Goal: Transaction & Acquisition: Purchase product/service

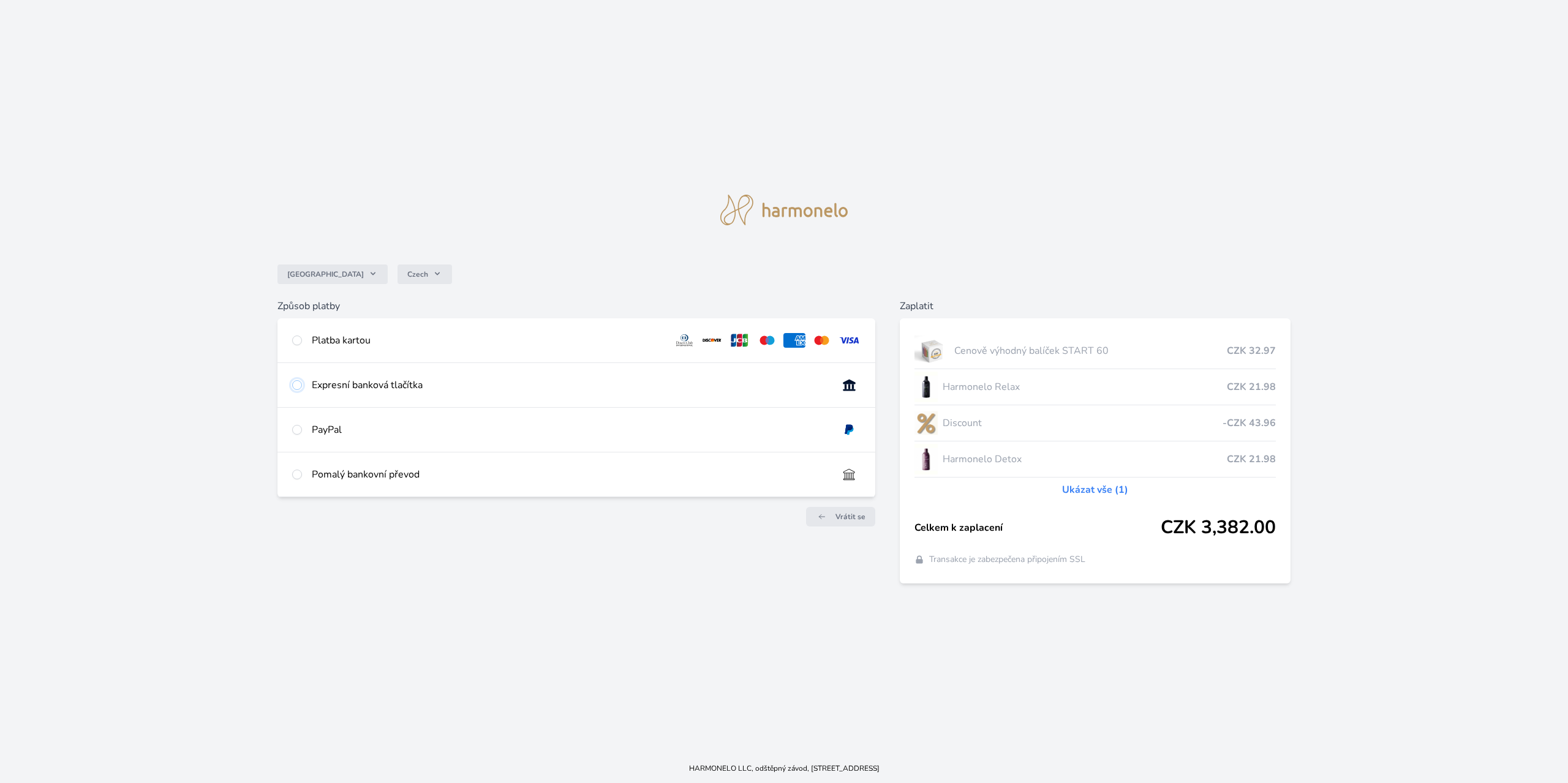
click at [299, 384] on input "radio" at bounding box center [297, 385] width 10 height 10
radio input "true"
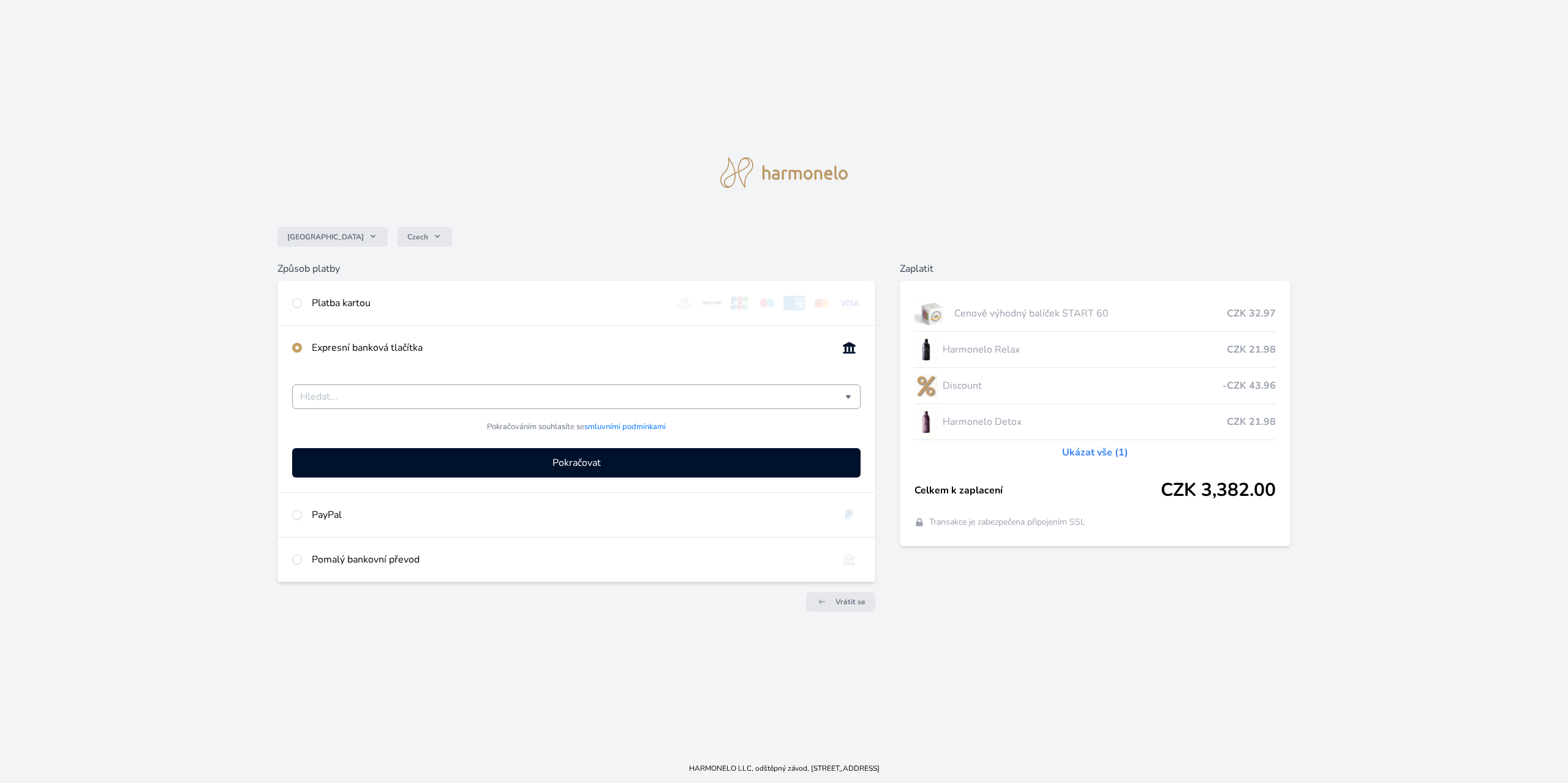
click at [559, 401] on input "Česká spořitelna Komerční banka mTransfer Fio banka Moneta Money Bank Raiffeise…" at bounding box center [572, 397] width 545 height 15
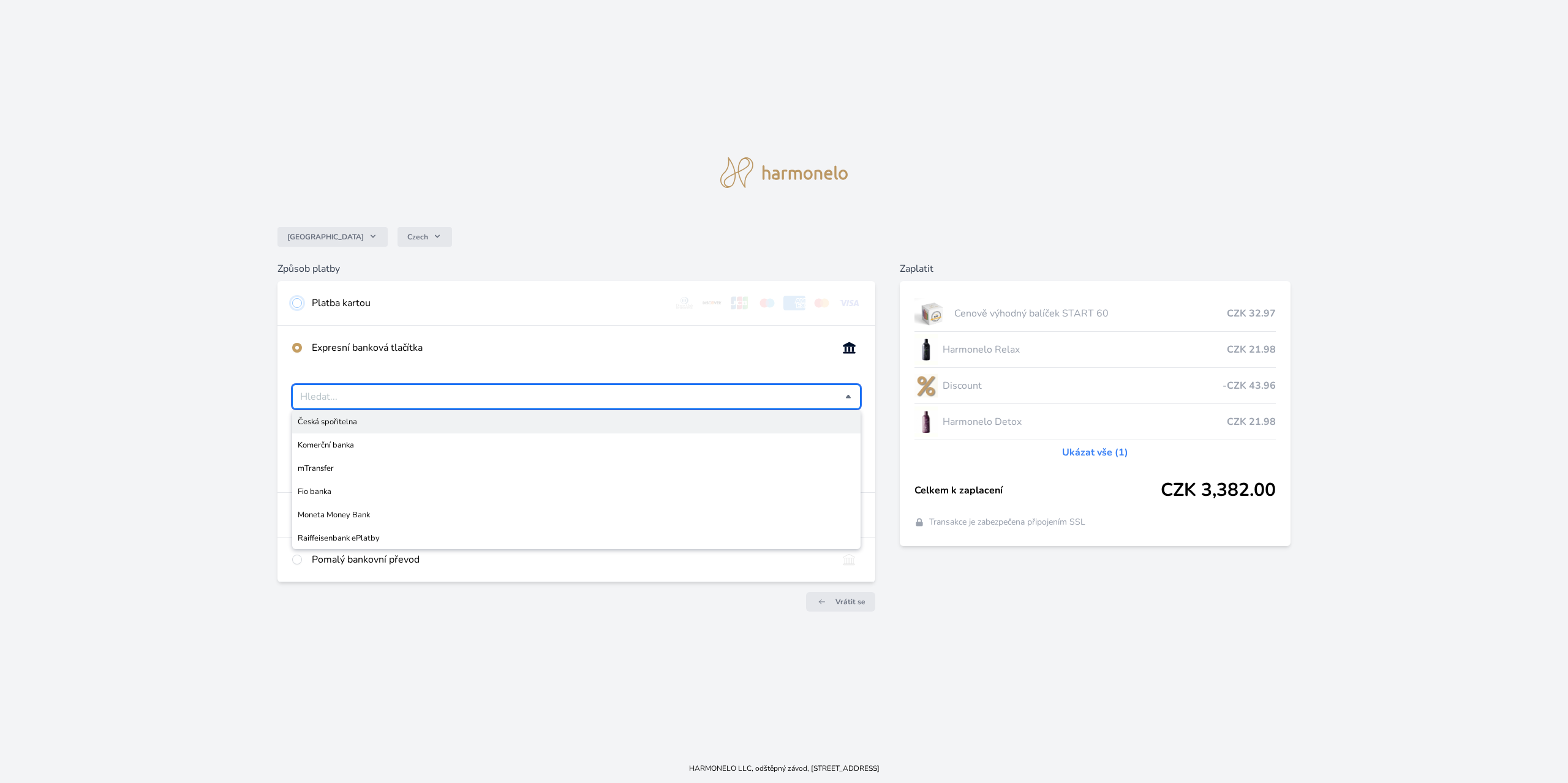
click at [296, 301] on input "radio" at bounding box center [297, 303] width 10 height 10
radio input "true"
radio input "false"
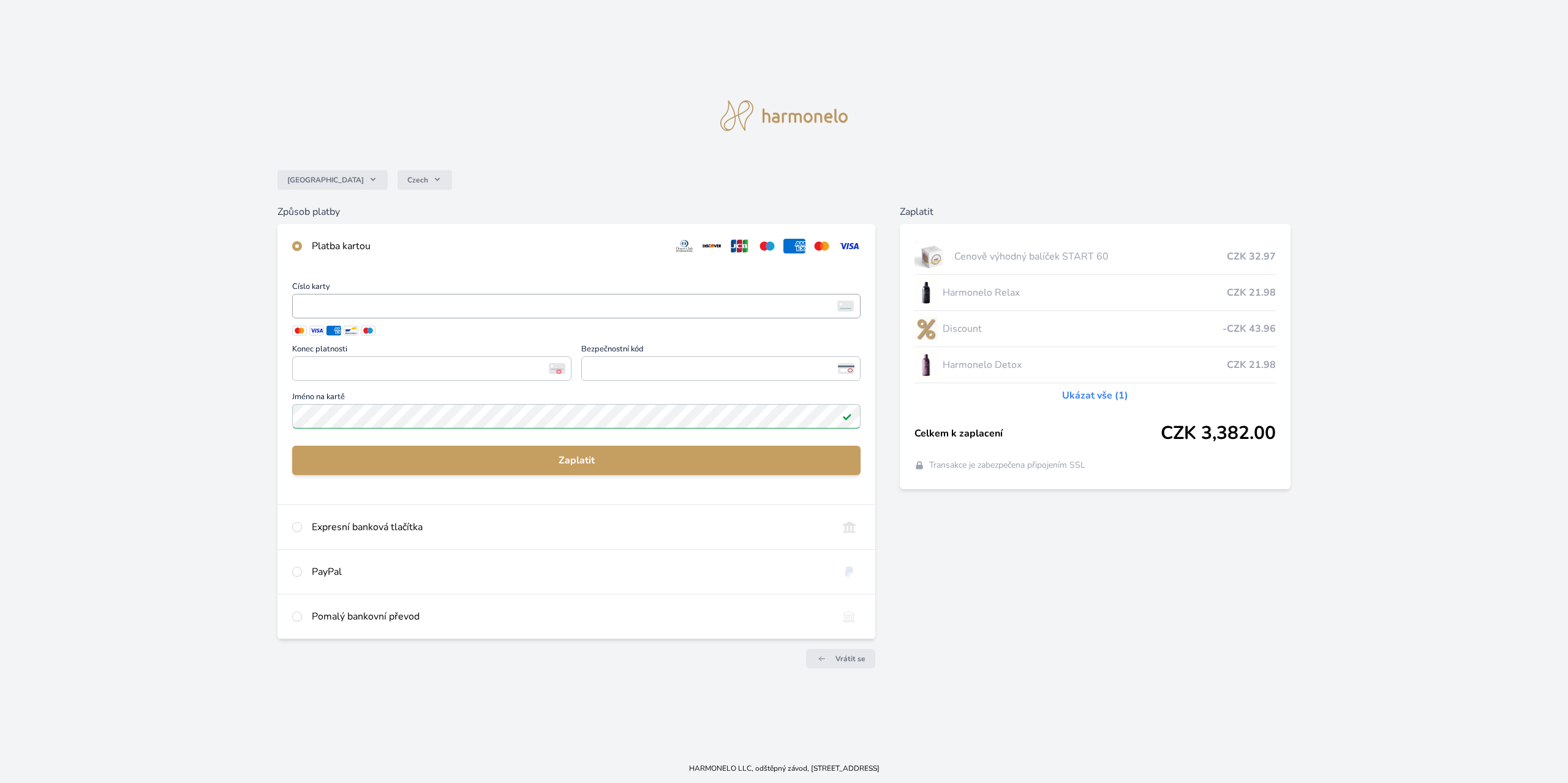
click at [848, 310] on img at bounding box center [845, 306] width 16 height 11
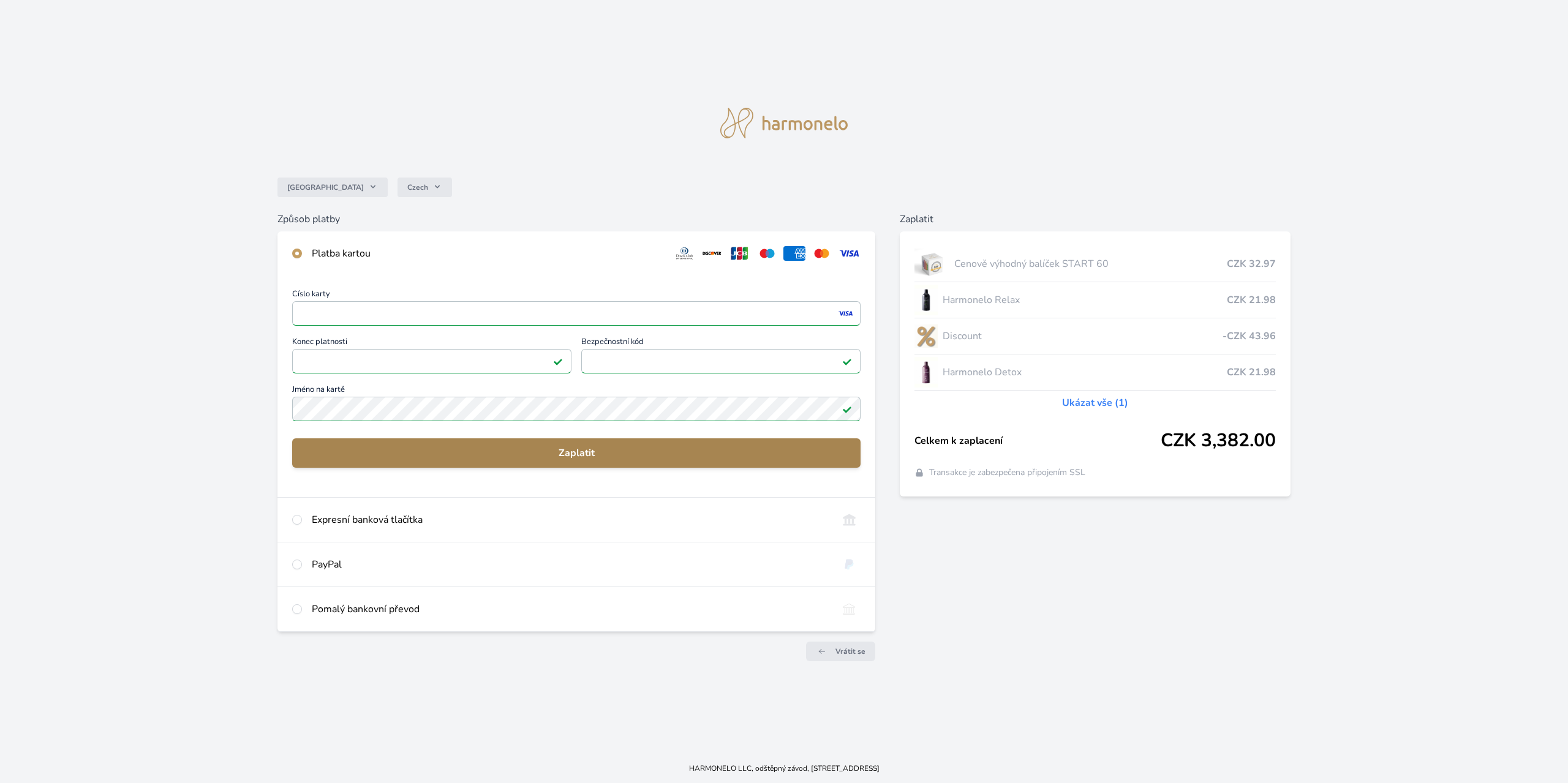
click at [574, 453] on span "Zaplatit" at bounding box center [576, 453] width 549 height 15
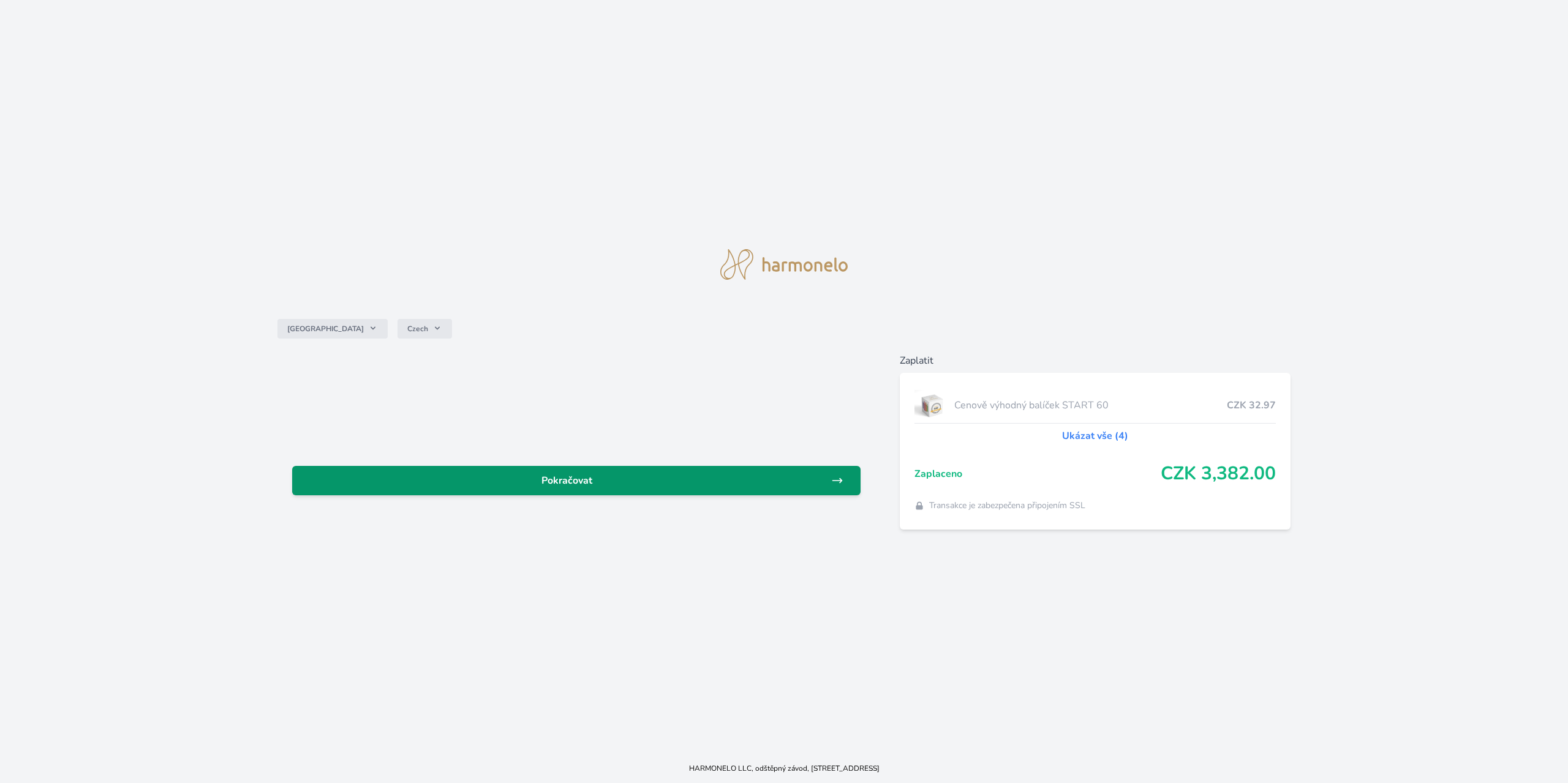
drag, startPoint x: 570, startPoint y: 484, endPoint x: 563, endPoint y: 483, distance: 7.1
click at [569, 484] on span "Pokračovat" at bounding box center [566, 480] width 529 height 15
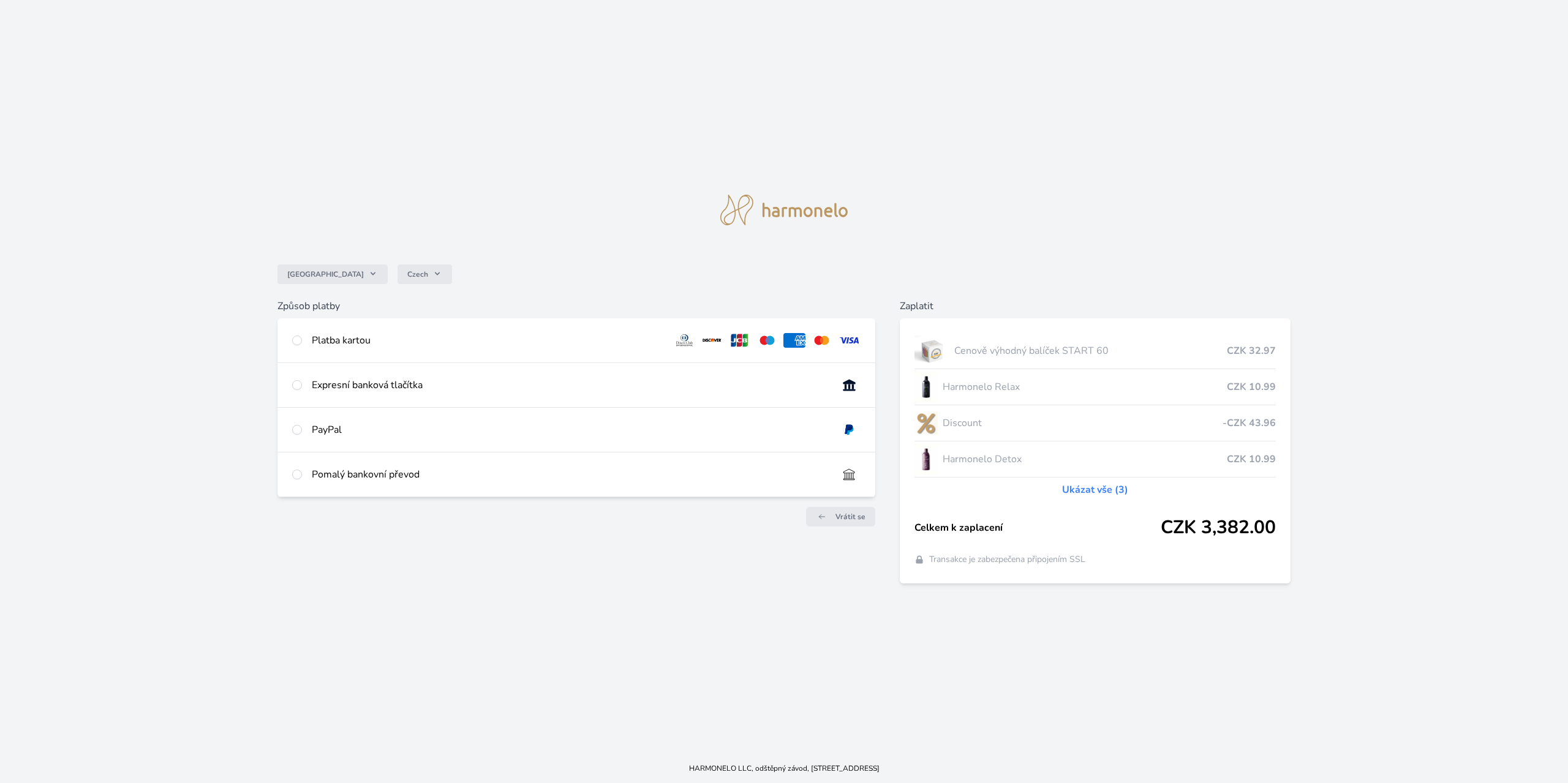
click at [360, 342] on div "Platba kartou" at bounding box center [487, 340] width 351 height 15
radio input "true"
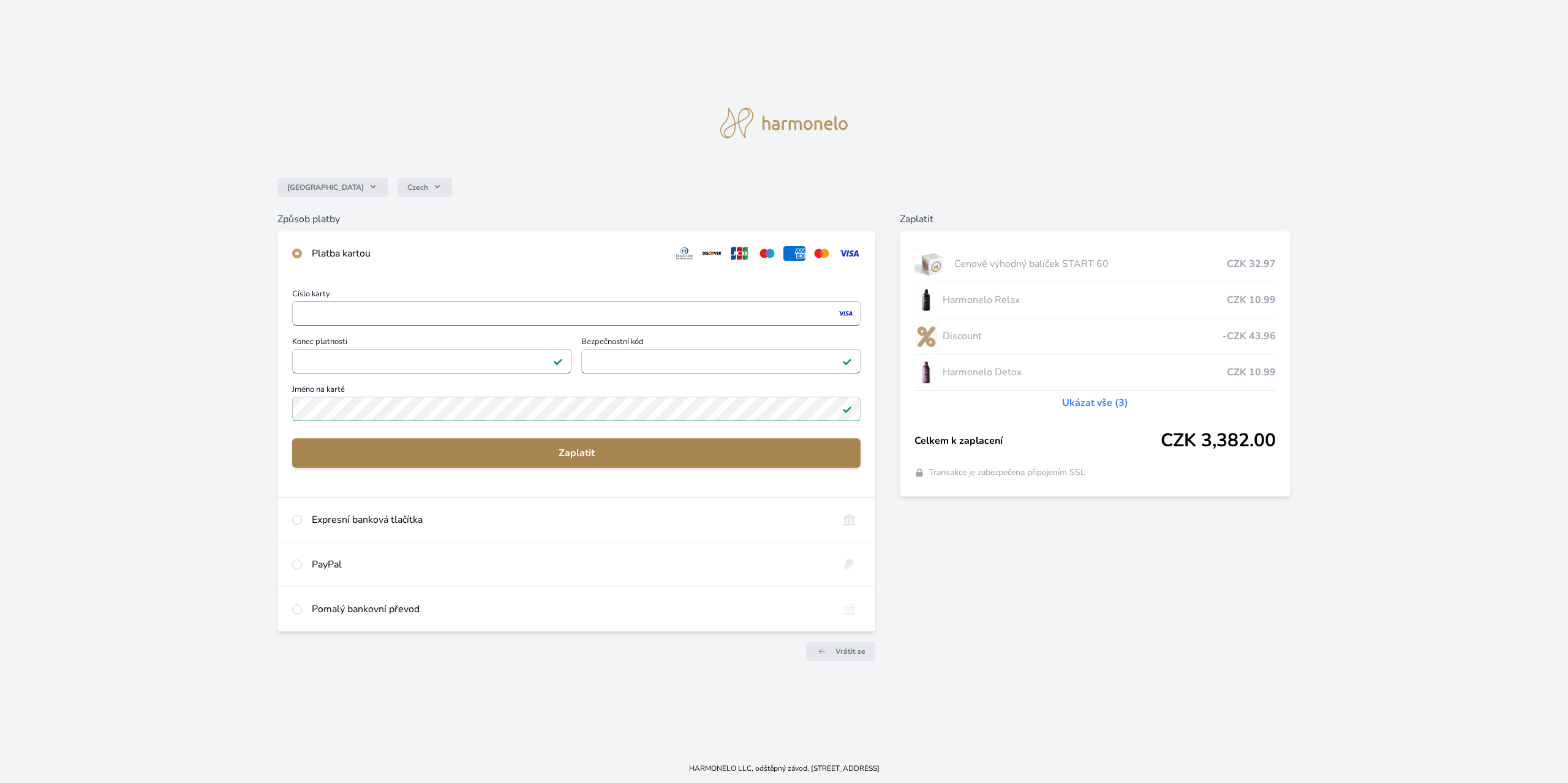
click at [581, 454] on span "Zaplatit" at bounding box center [576, 453] width 549 height 15
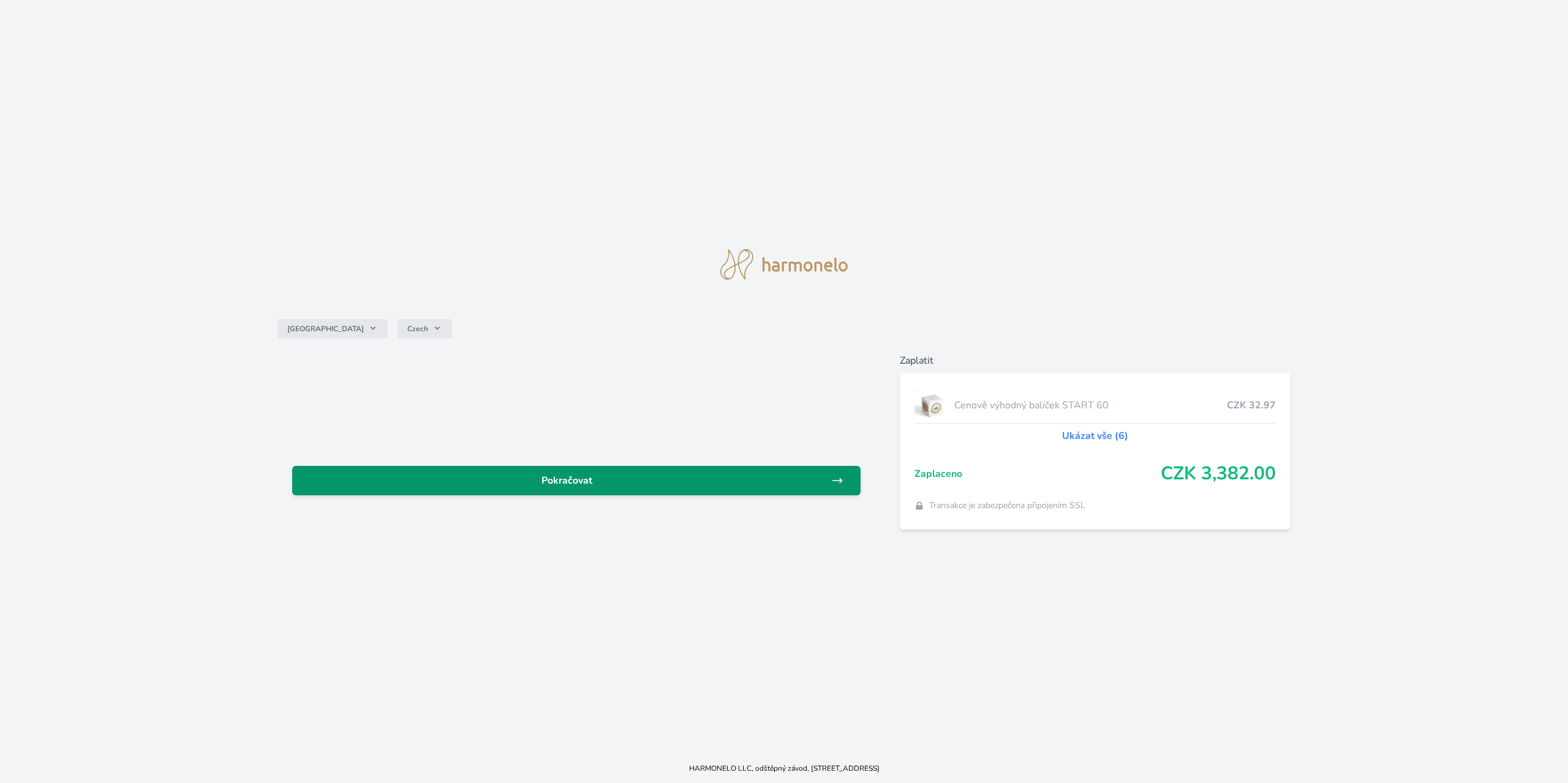
click at [562, 478] on span "Pokračovat" at bounding box center [566, 480] width 529 height 15
